Goal: Information Seeking & Learning: Learn about a topic

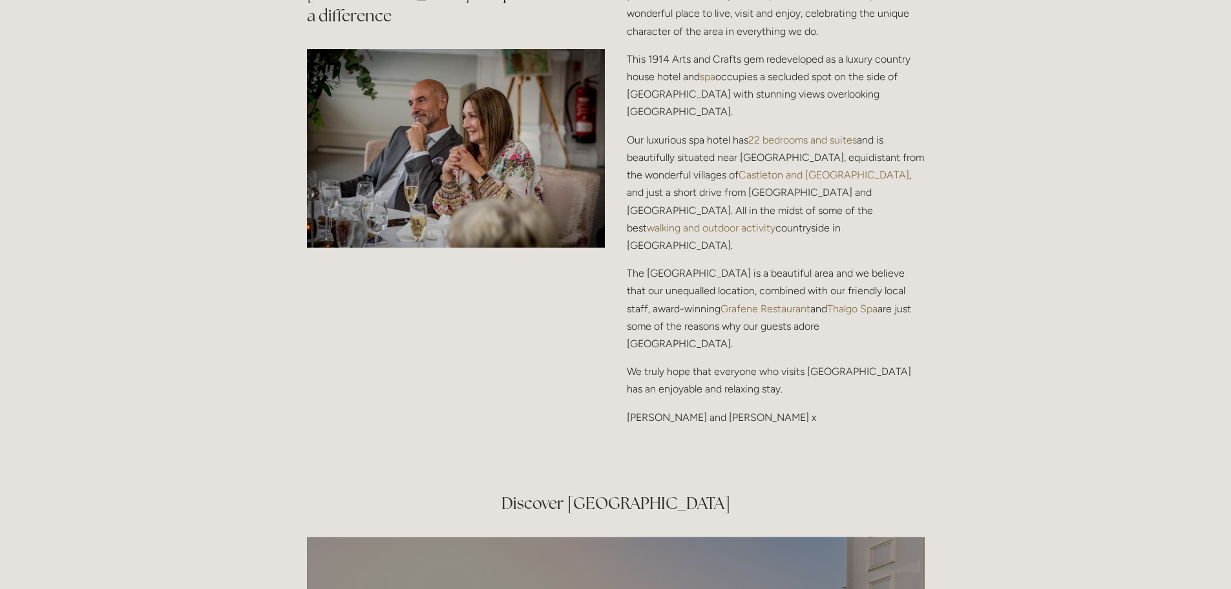
scroll to position [1745, 0]
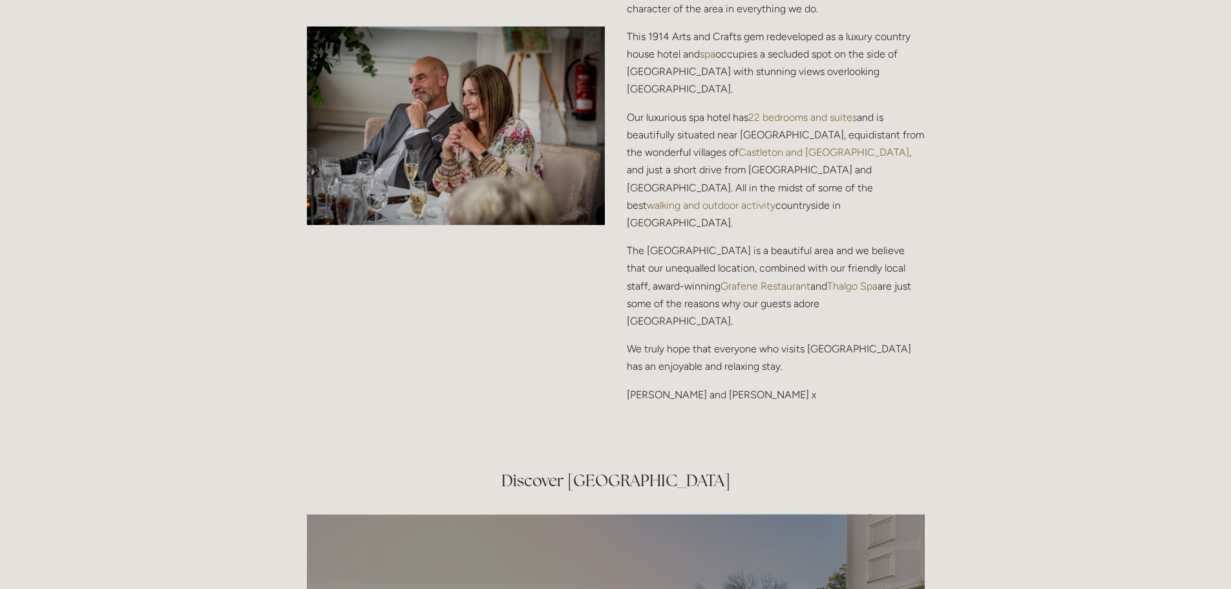
click at [830, 280] on link "Thalgo Spa" at bounding box center [852, 286] width 50 height 12
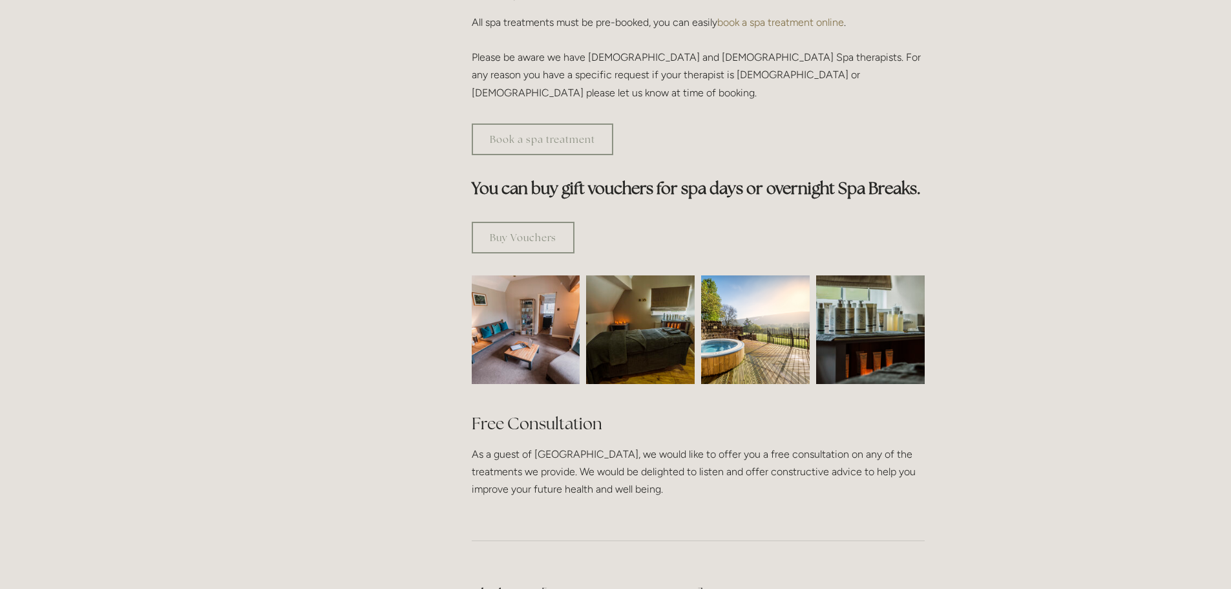
scroll to position [646, 0]
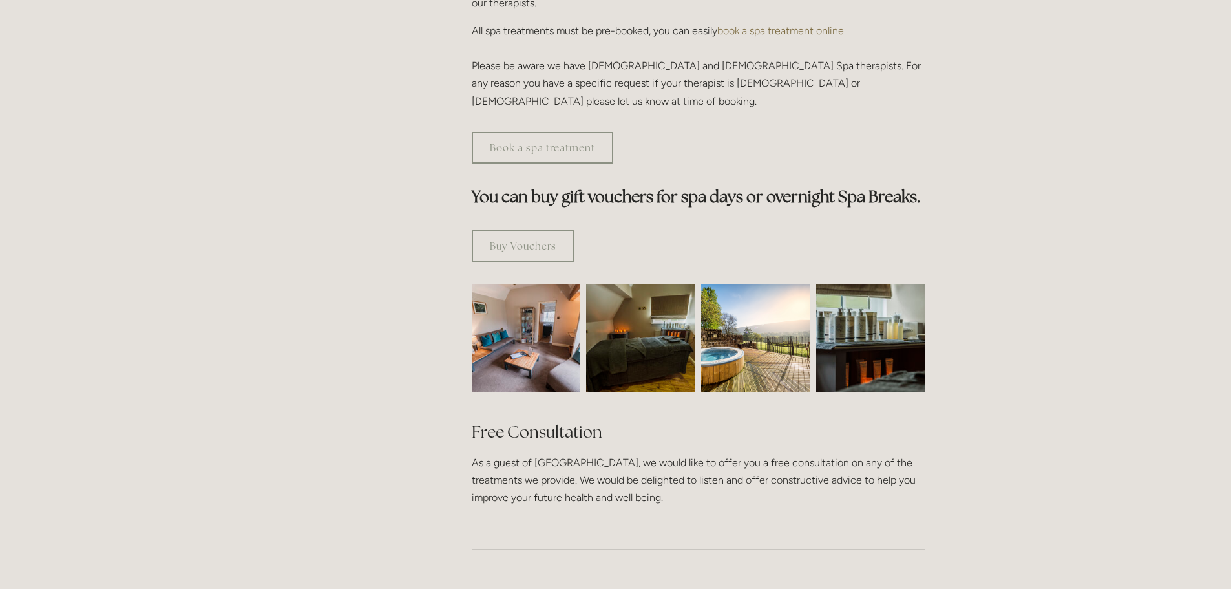
click at [535, 300] on img at bounding box center [526, 338] width 163 height 109
click at [558, 285] on img at bounding box center [526, 338] width 163 height 109
click at [554, 298] on img at bounding box center [526, 338] width 163 height 109
click at [528, 293] on img at bounding box center [526, 338] width 163 height 109
click at [823, 284] on img at bounding box center [870, 338] width 163 height 109
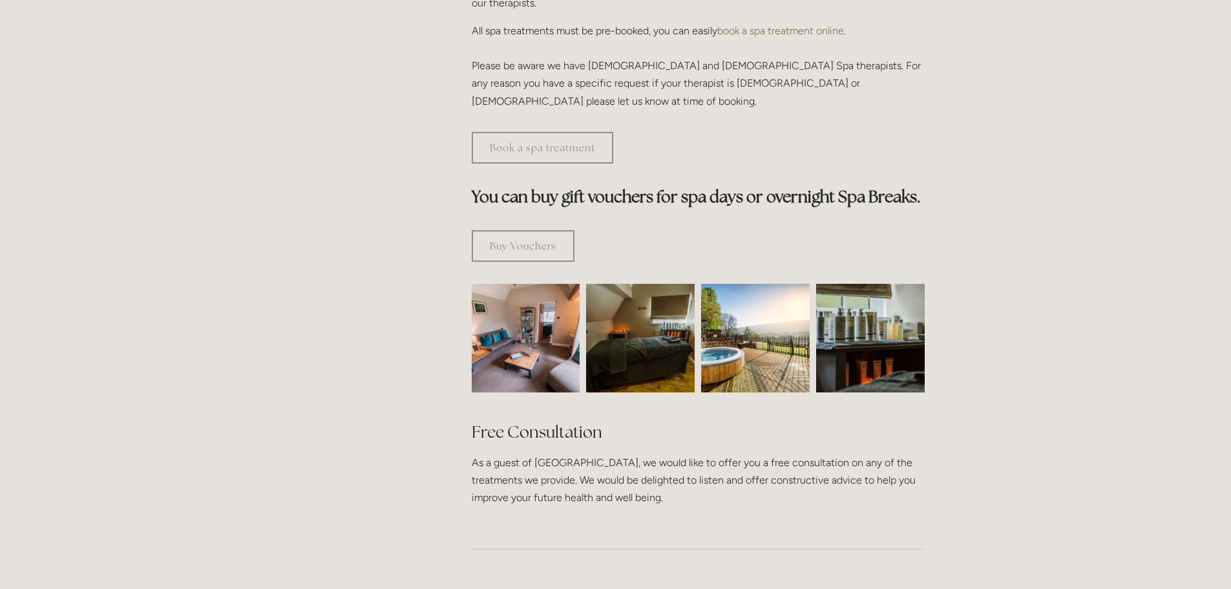
drag, startPoint x: 873, startPoint y: 281, endPoint x: 865, endPoint y: 285, distance: 9.3
click at [872, 284] on img at bounding box center [870, 338] width 163 height 109
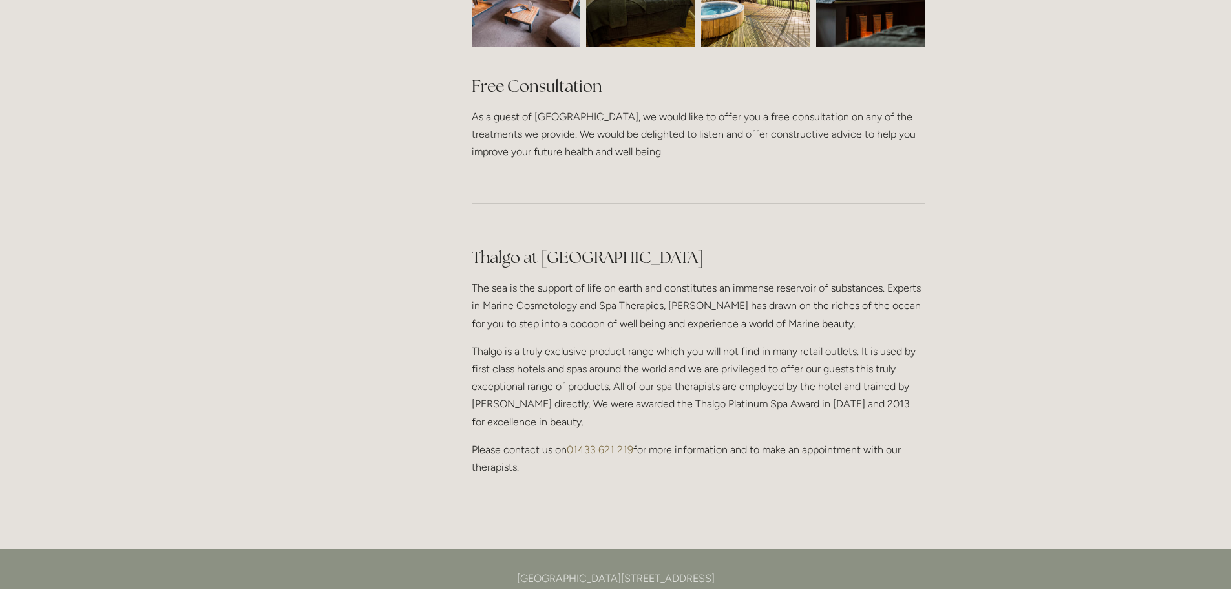
scroll to position [969, 0]
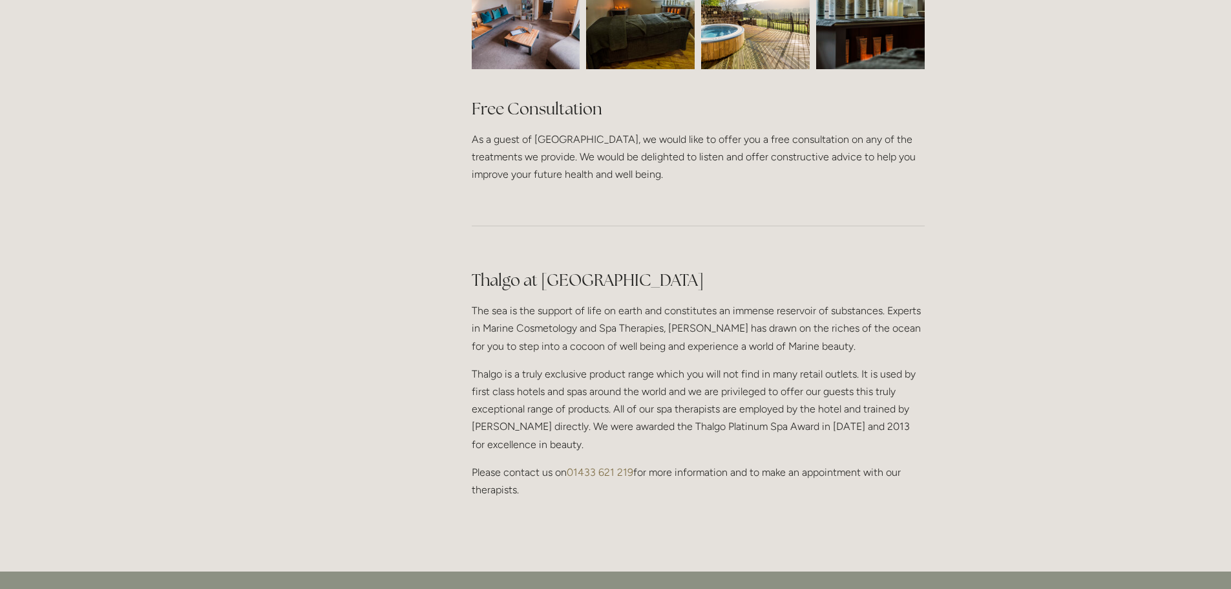
drag, startPoint x: 558, startPoint y: 259, endPoint x: 966, endPoint y: 282, distance: 407.8
click at [966, 282] on div "Rooms Rooms Your Stay Book a stay Offers Spa" at bounding box center [615, 181] width 1231 height 2301
click at [977, 282] on div "Rooms Rooms Your Stay Book a stay Offers Spa" at bounding box center [615, 181] width 1231 height 2301
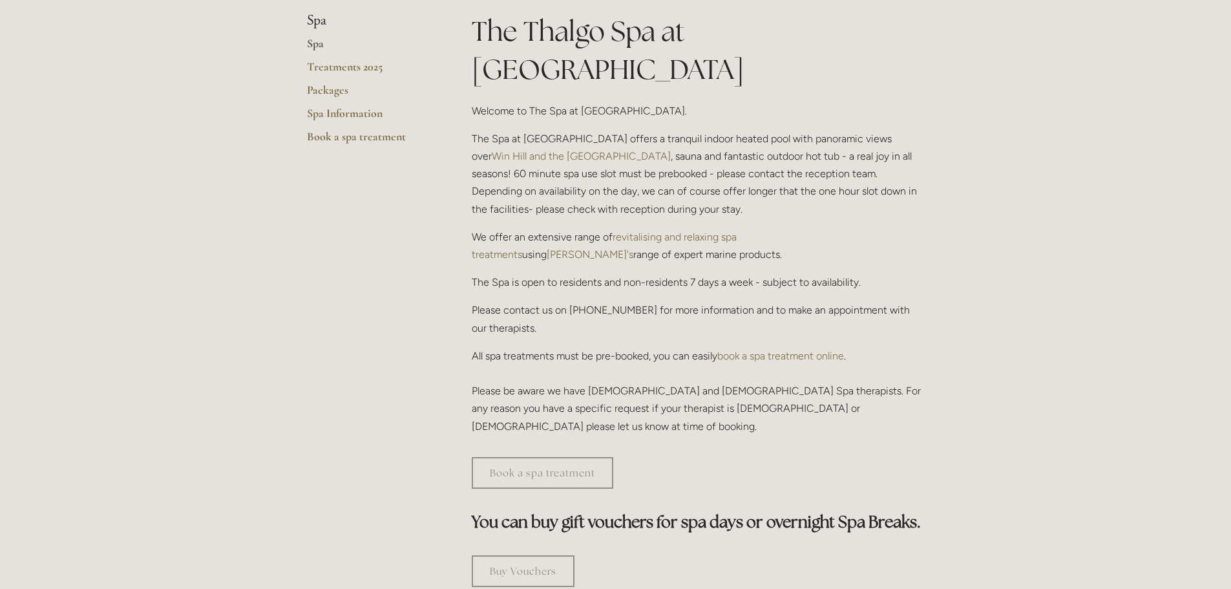
scroll to position [259, 0]
